Goal: Book appointment/travel/reservation

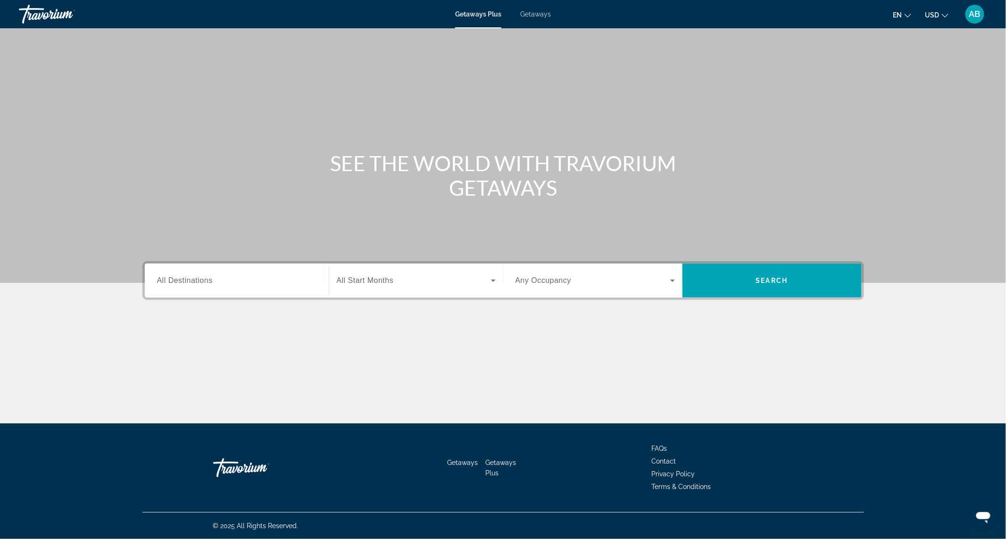
click at [534, 13] on span "Getaways" at bounding box center [535, 14] width 31 height 8
click at [216, 286] on div "Search widget" at bounding box center [236, 280] width 159 height 27
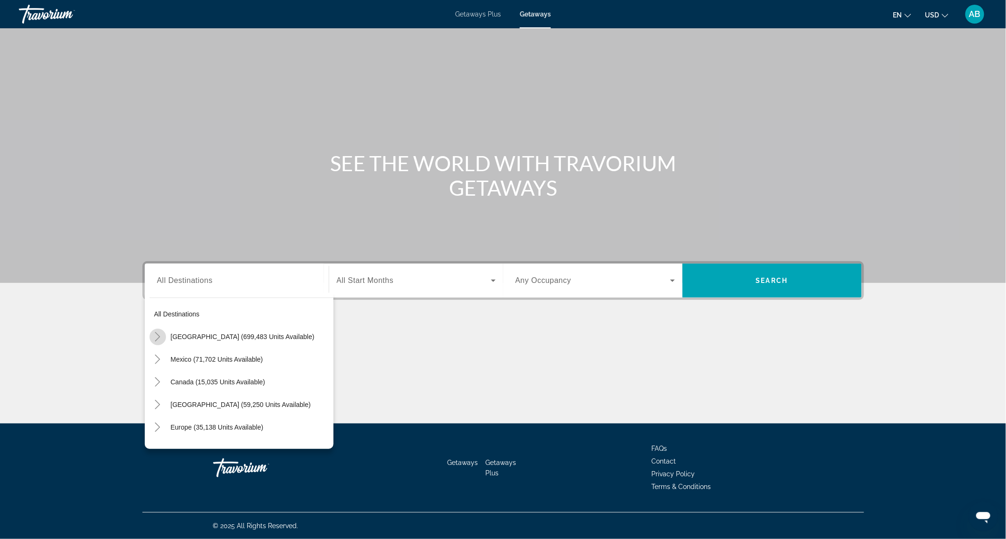
click at [162, 334] on icon "Toggle United States (699,483 units available)" at bounding box center [157, 336] width 9 height 9
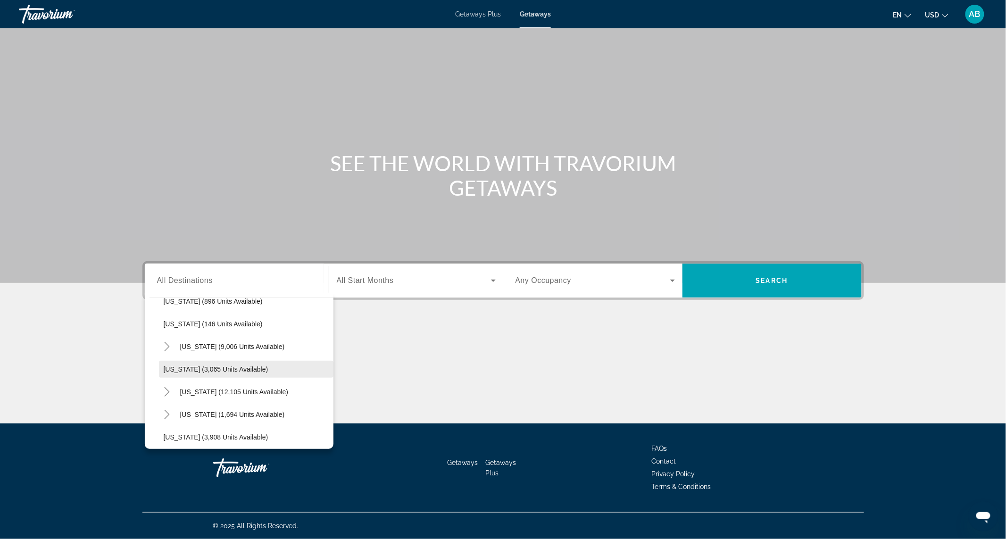
scroll to position [522, 0]
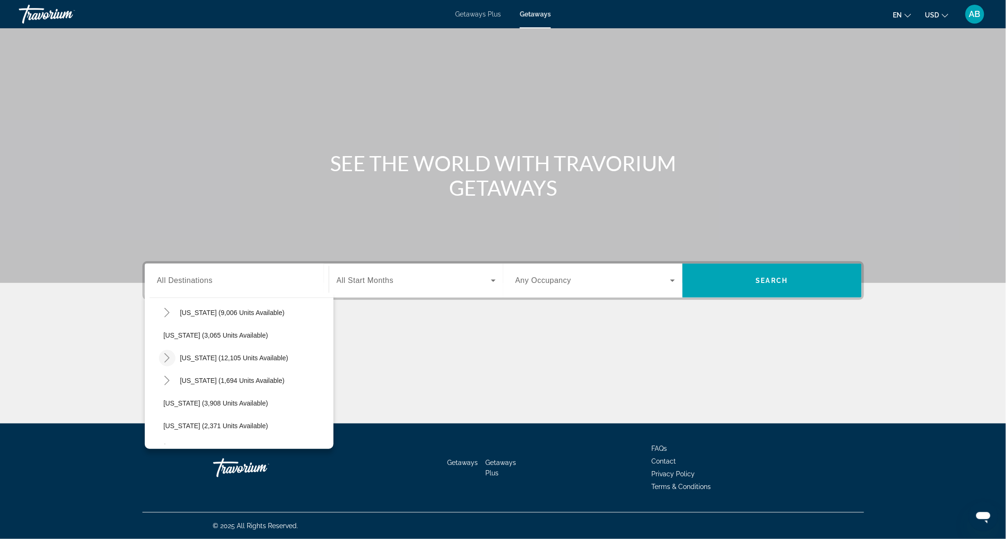
click at [171, 359] on icon "Toggle Nevada (12,105 units available)" at bounding box center [166, 357] width 9 height 9
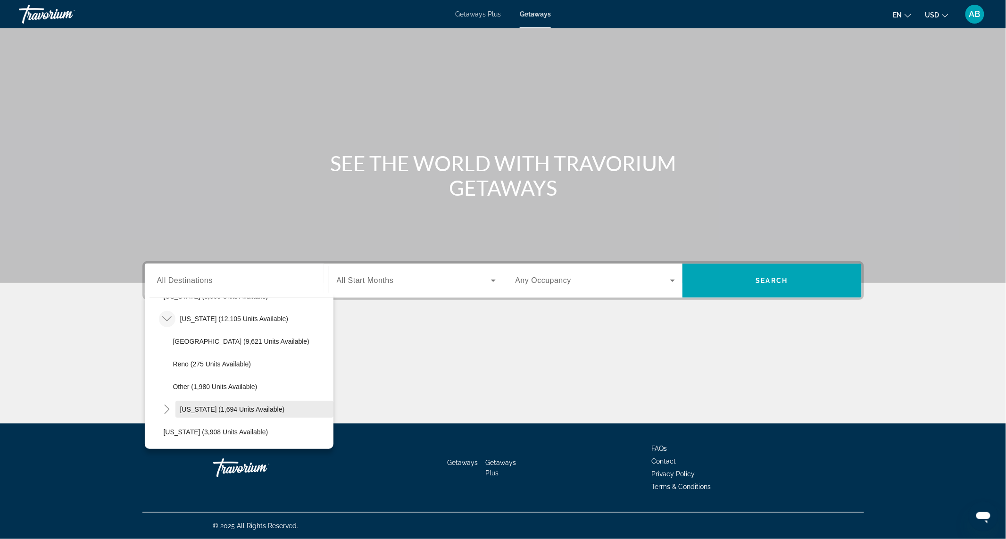
scroll to position [593, 0]
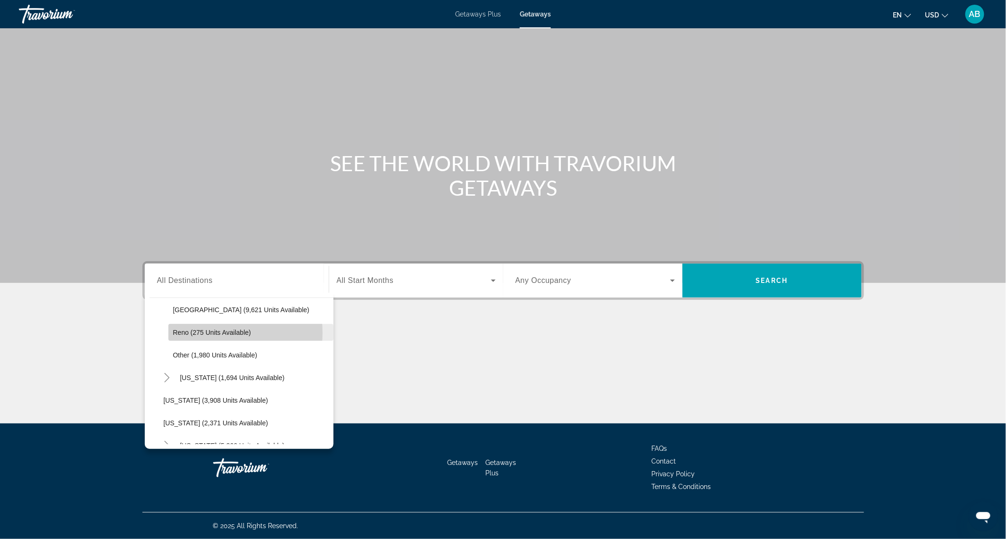
click at [208, 332] on span "Reno (275 units available)" at bounding box center [212, 333] width 78 height 8
type input "**********"
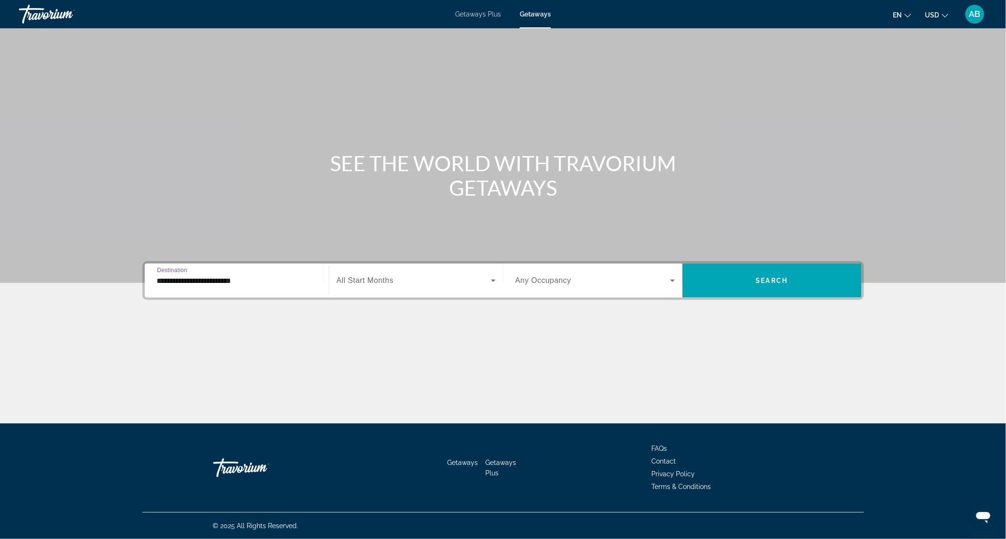
click at [437, 284] on span "Search widget" at bounding box center [414, 280] width 154 height 11
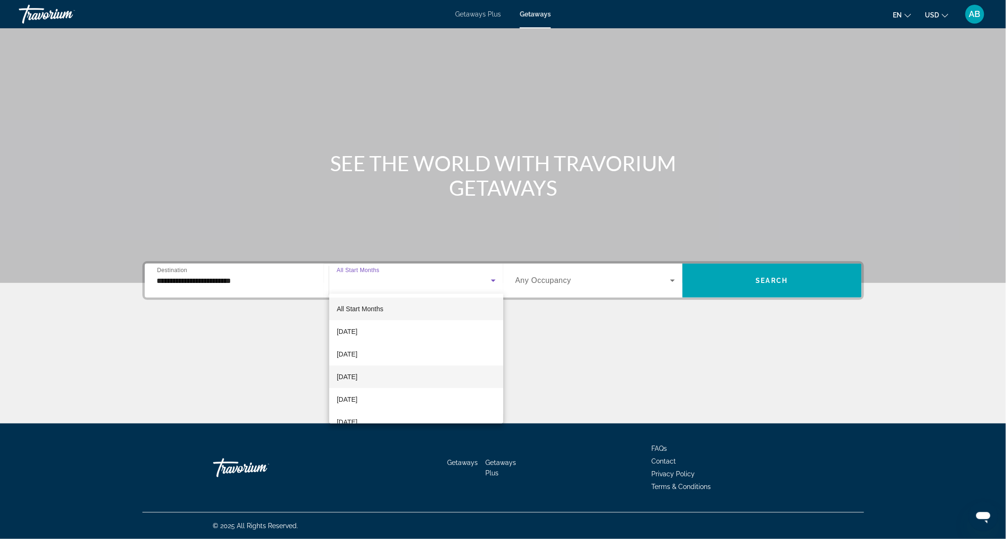
click at [357, 380] on span "[DATE]" at bounding box center [347, 376] width 21 height 11
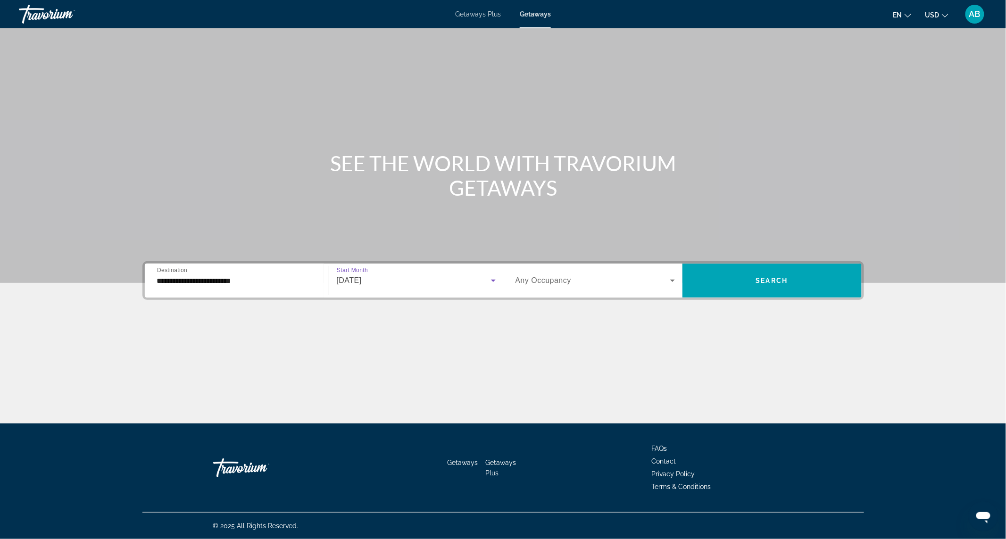
click at [672, 282] on icon "Search widget" at bounding box center [672, 280] width 11 height 11
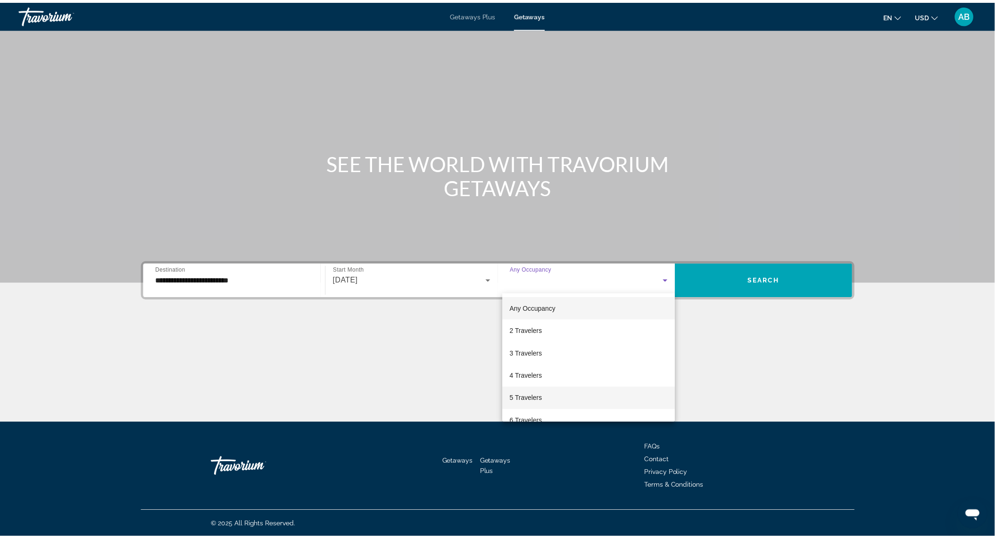
scroll to position [71, 0]
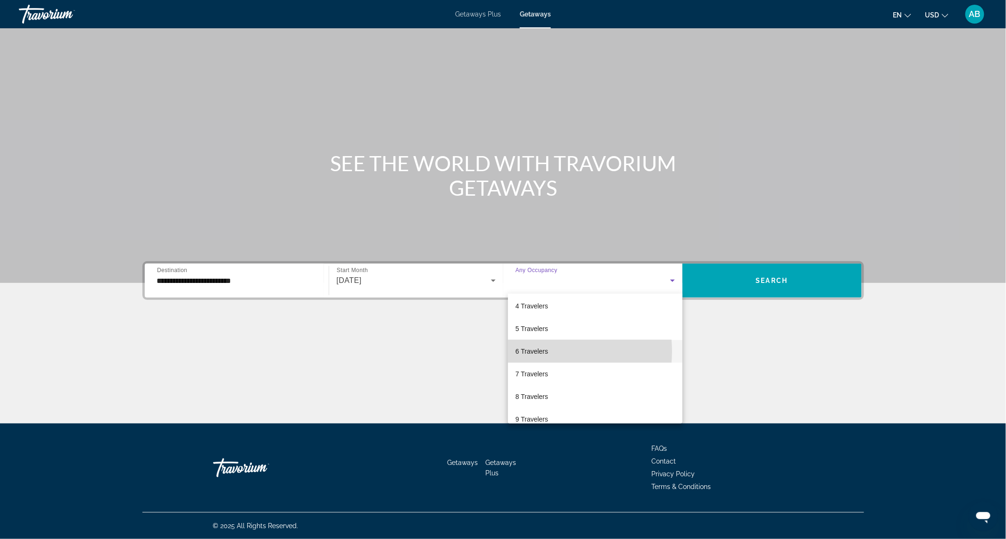
click at [541, 351] on span "6 Travelers" at bounding box center [531, 351] width 33 height 11
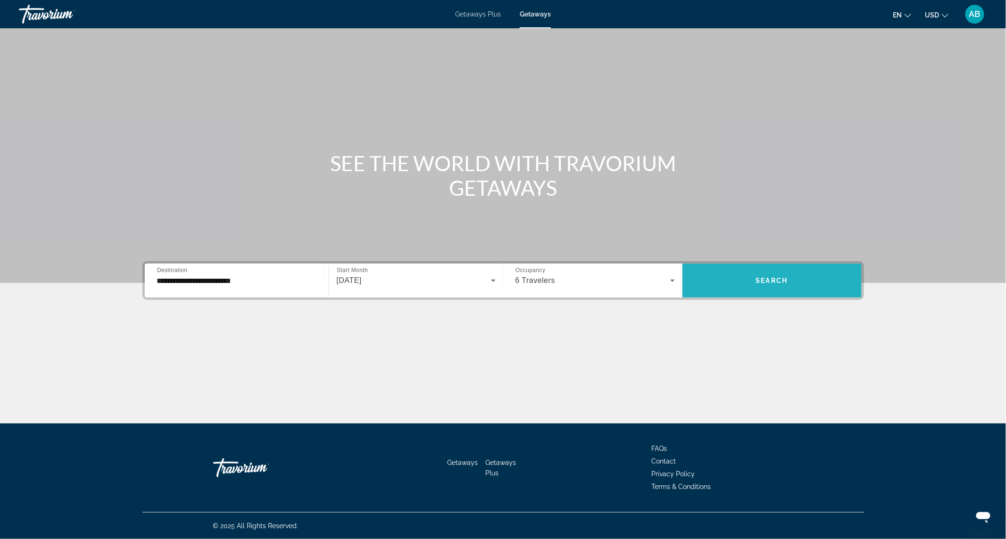
click at [774, 281] on span "Search" at bounding box center [772, 281] width 32 height 8
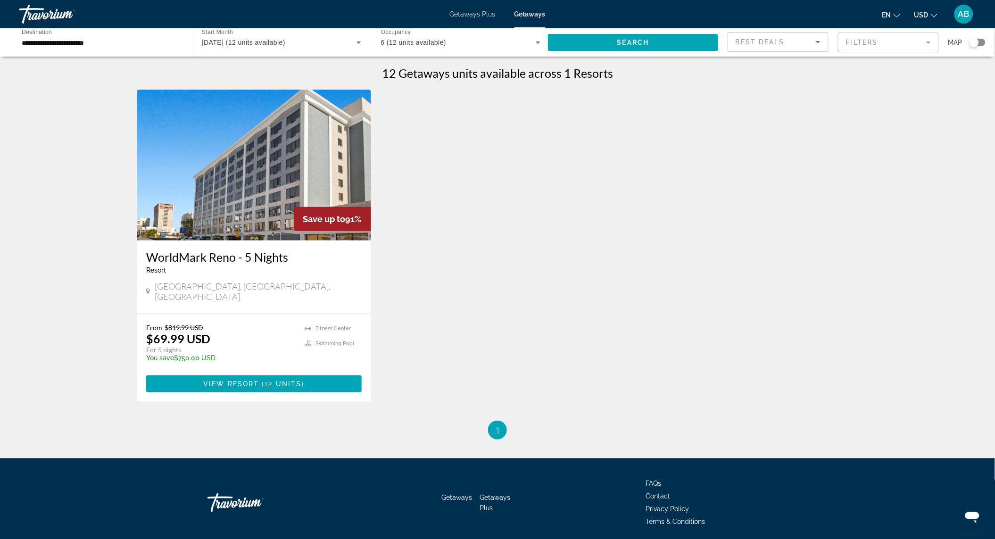
click at [106, 46] on input "**********" at bounding box center [102, 42] width 160 height 11
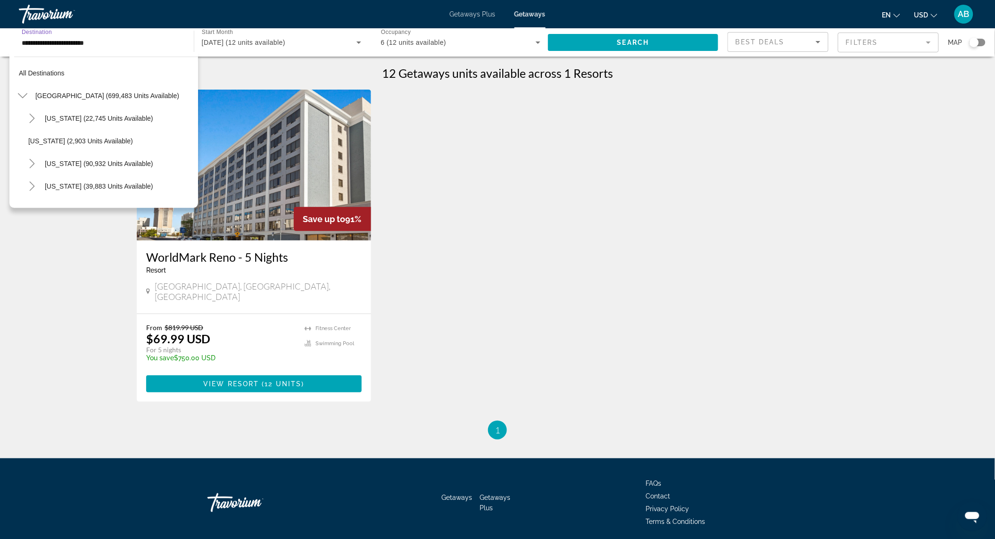
scroll to position [554, 0]
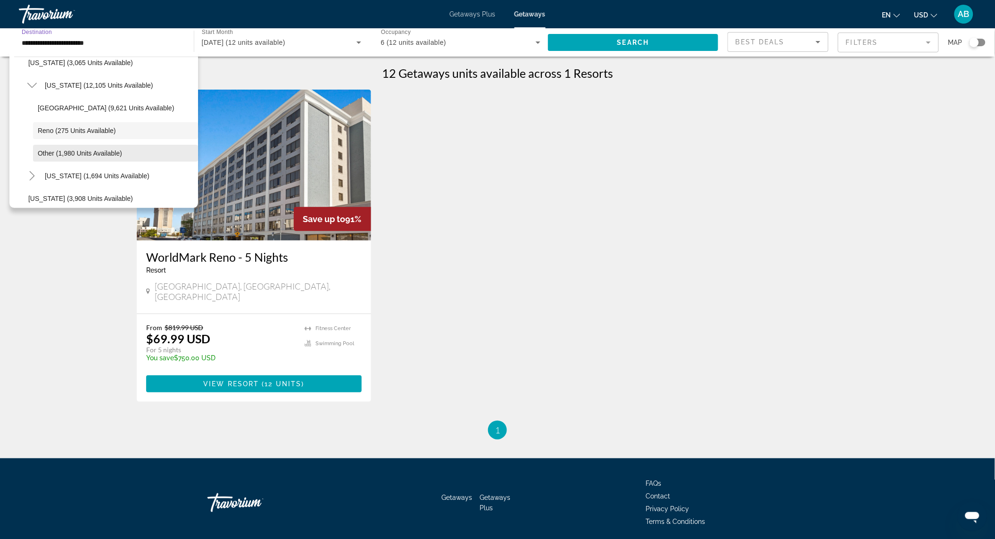
click at [35, 153] on span "Search widget" at bounding box center [115, 153] width 165 height 23
type input "**********"
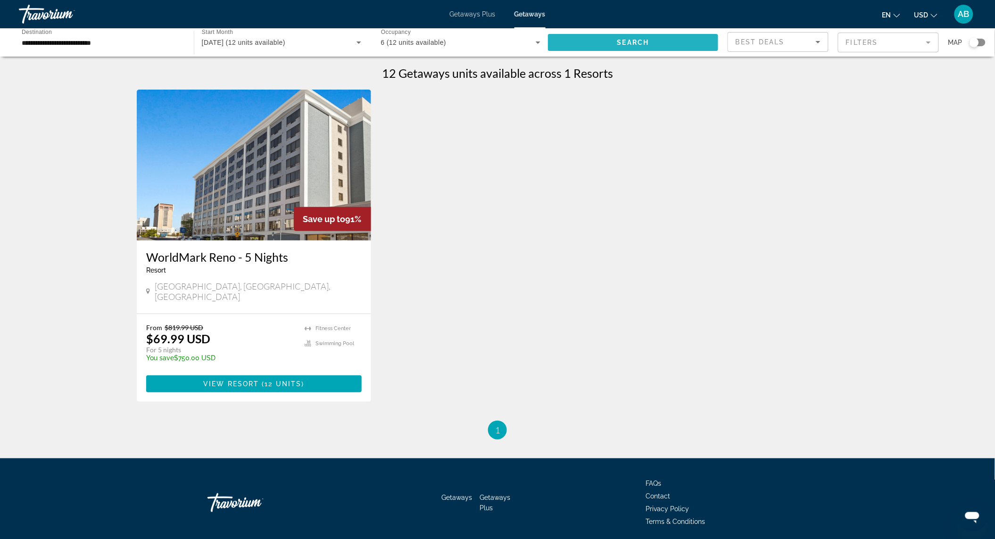
click at [632, 41] on span "Search" at bounding box center [633, 43] width 32 height 8
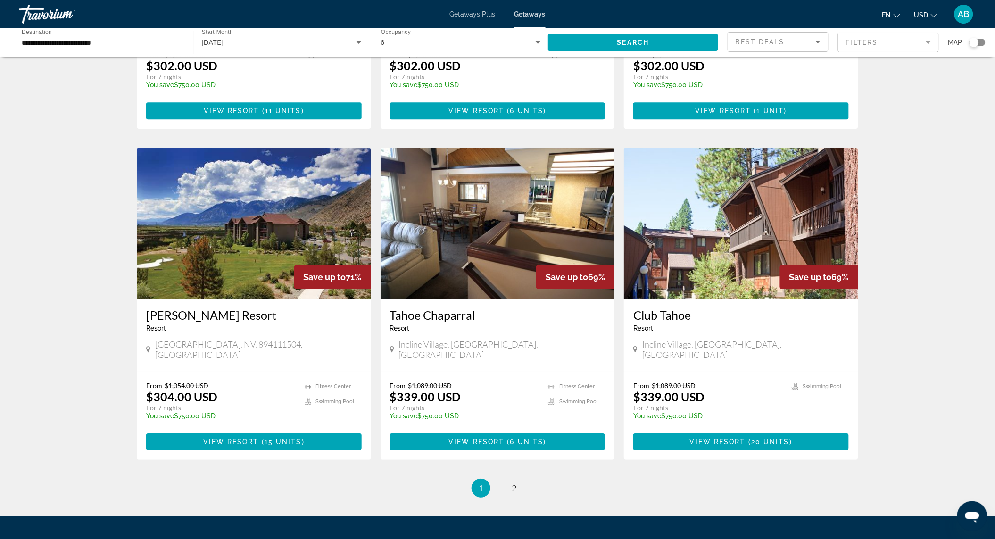
scroll to position [990, 0]
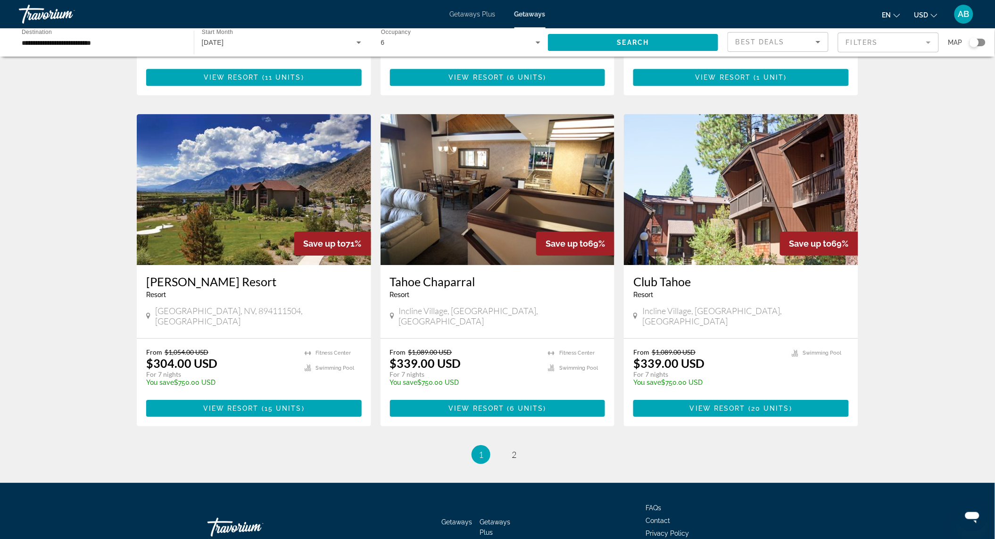
click at [254, 201] on img "Main content" at bounding box center [254, 189] width 234 height 151
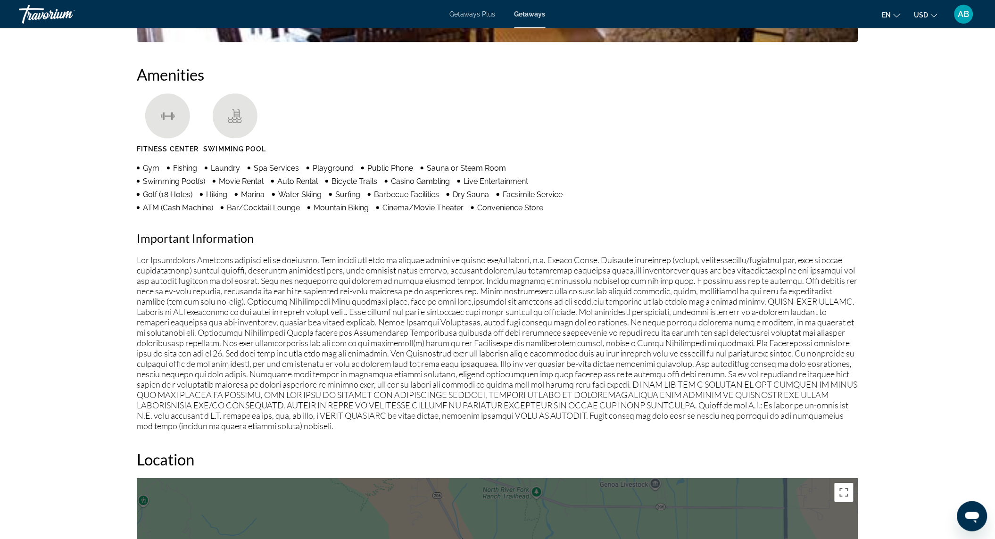
scroll to position [707, 0]
